Goal: Transaction & Acquisition: Purchase product/service

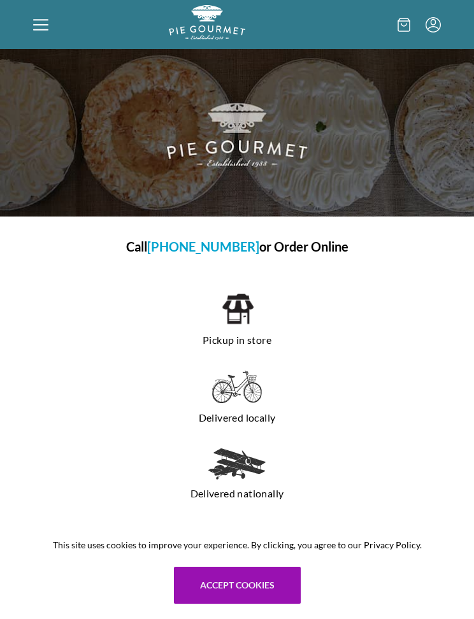
click at [236, 392] on img at bounding box center [237, 387] width 50 height 33
click at [233, 392] on img at bounding box center [237, 387] width 50 height 33
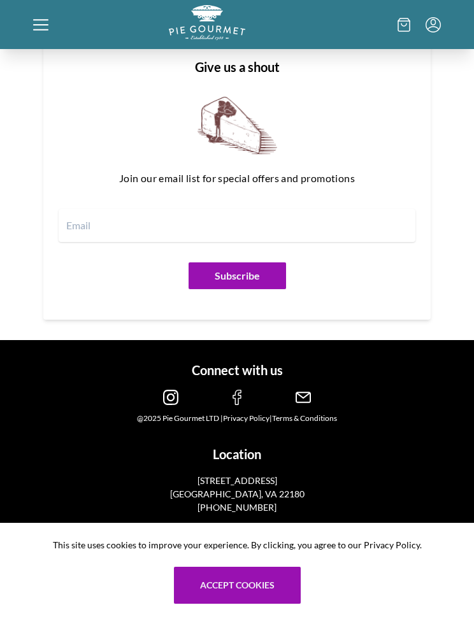
scroll to position [1652, 0]
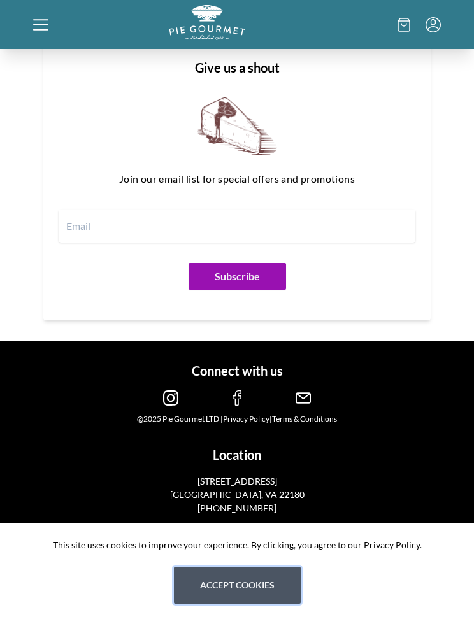
click at [239, 604] on button "Accept cookies" at bounding box center [237, 585] width 127 height 37
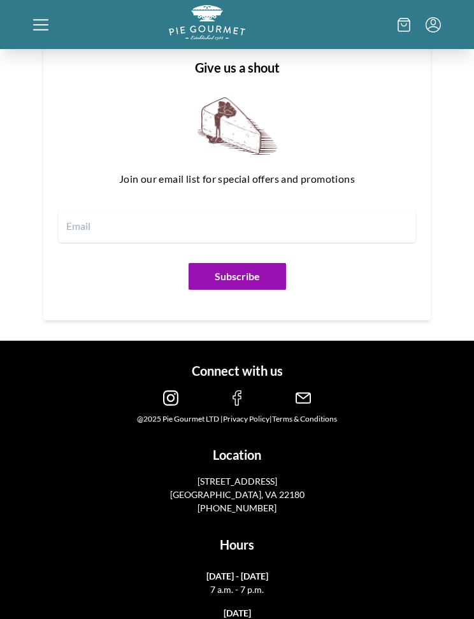
click at [34, 22] on icon at bounding box center [40, 24] width 15 height 15
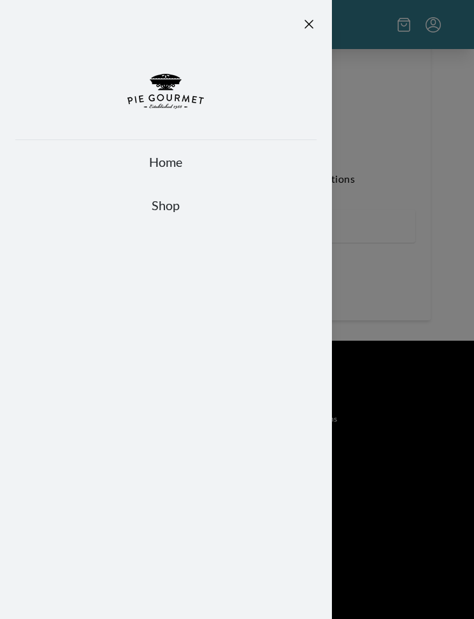
click at [169, 212] on link "Shop" at bounding box center [165, 205] width 301 height 18
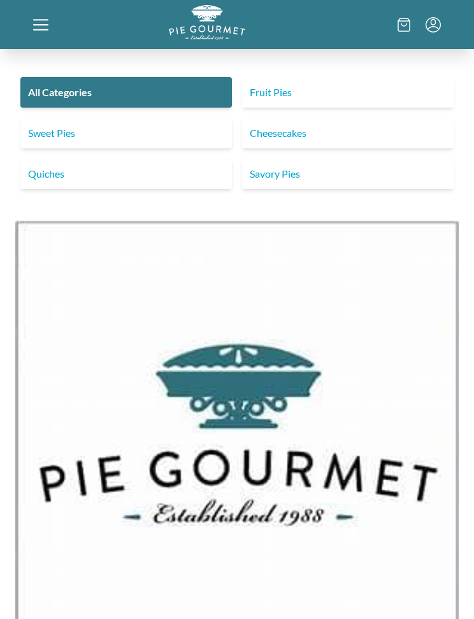
click at [300, 171] on link "Savory Pies" at bounding box center [347, 174] width 211 height 31
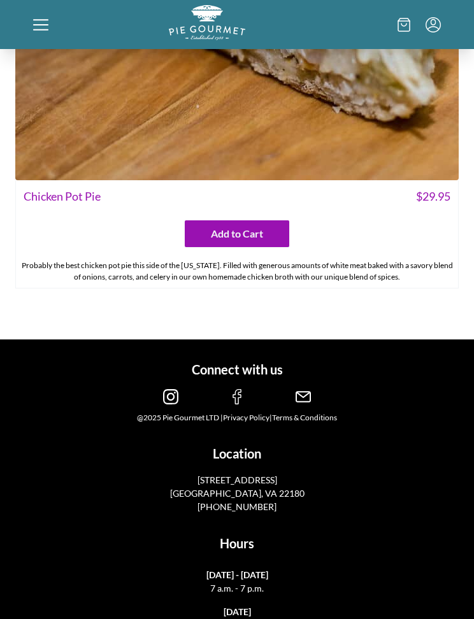
scroll to position [4371, 0]
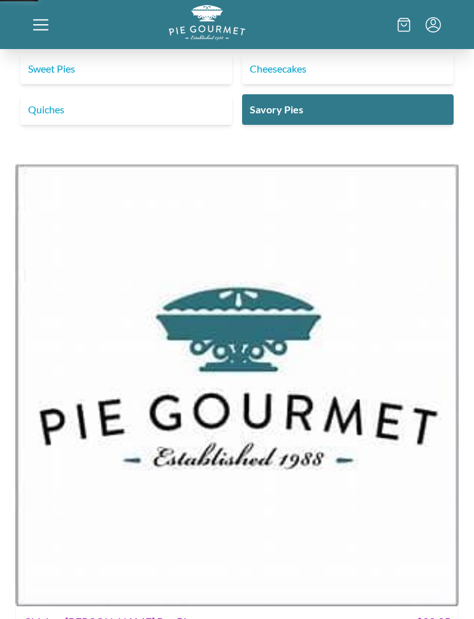
scroll to position [38, 0]
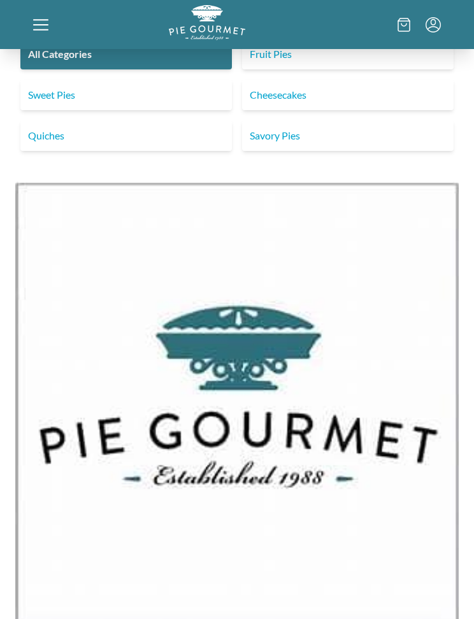
scroll to position [934, 0]
